Goal: Task Accomplishment & Management: Complete application form

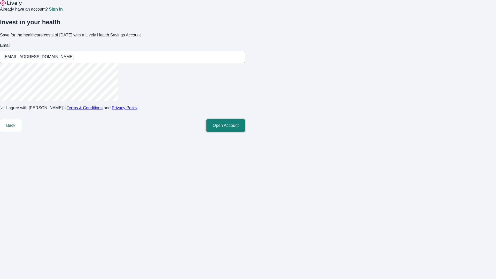
click at [245, 132] on button "Open Account" at bounding box center [225, 125] width 38 height 12
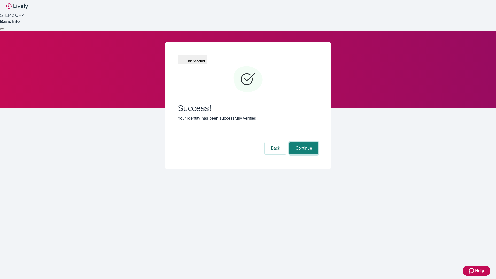
click at [303, 142] on button "Continue" at bounding box center [303, 148] width 29 height 12
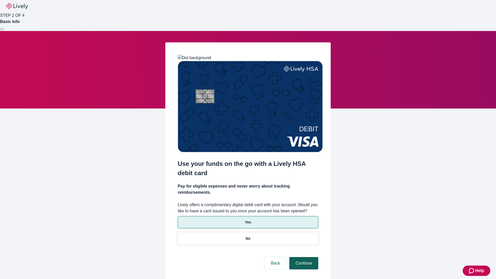
click at [248, 236] on p "No" at bounding box center [248, 238] width 5 height 5
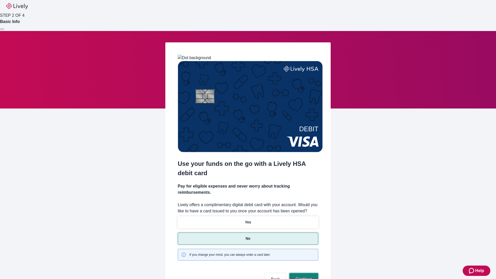
click at [303, 273] on button "Continue" at bounding box center [303, 279] width 29 height 12
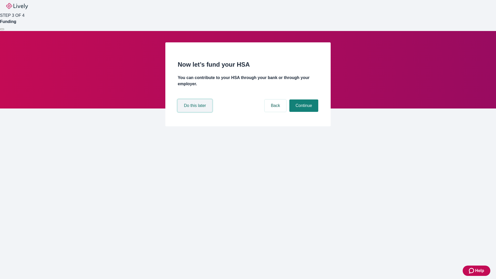
click at [196, 112] on button "Do this later" at bounding box center [195, 105] width 34 height 12
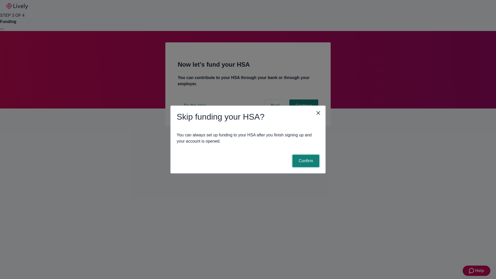
click at [305, 161] on button "Confirm" at bounding box center [305, 161] width 27 height 12
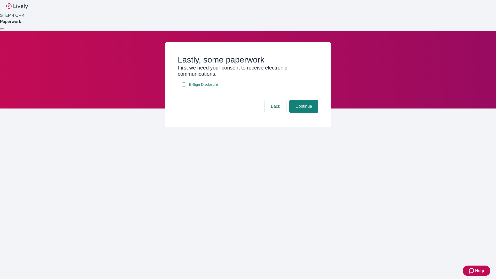
click at [184, 87] on input "E-Sign Disclosure" at bounding box center [184, 84] width 4 height 4
checkbox input "true"
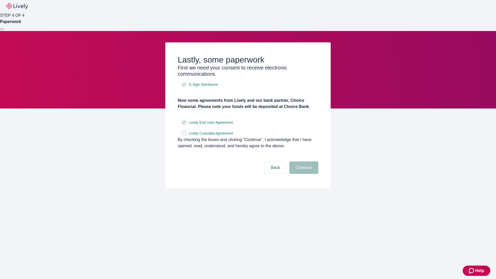
click at [184, 135] on input "Lively Custodial Agreement" at bounding box center [184, 133] width 4 height 4
checkbox input "true"
click at [303, 174] on button "Continue" at bounding box center [303, 167] width 29 height 12
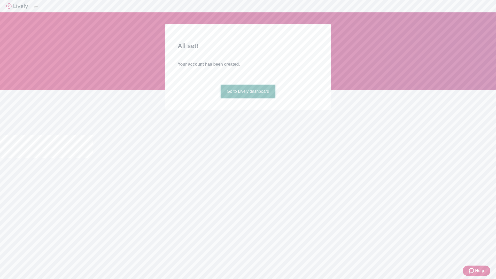
click at [248, 98] on link "Go to Lively dashboard" at bounding box center [248, 91] width 55 height 12
